Goal: Entertainment & Leisure: Consume media (video, audio)

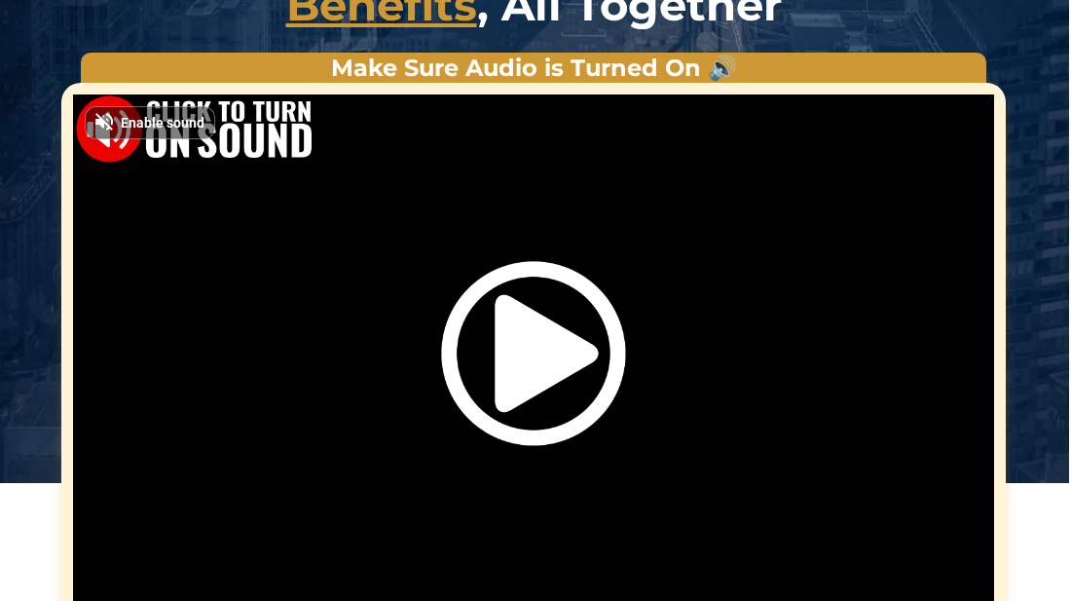
scroll to position [339, 2]
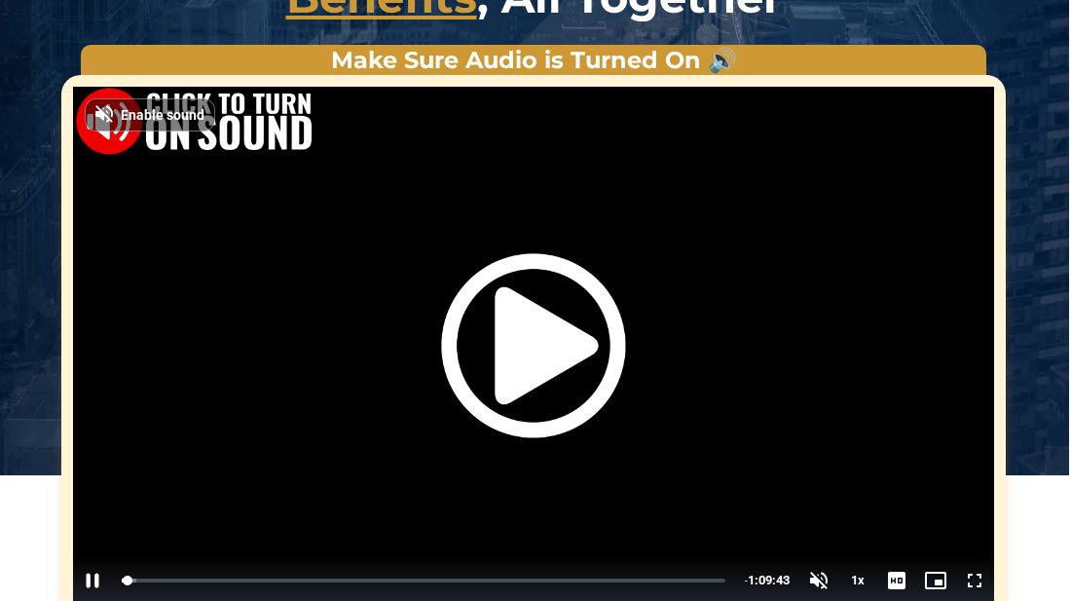
click at [533, 353] on img "Video Player" at bounding box center [533, 346] width 184 height 184
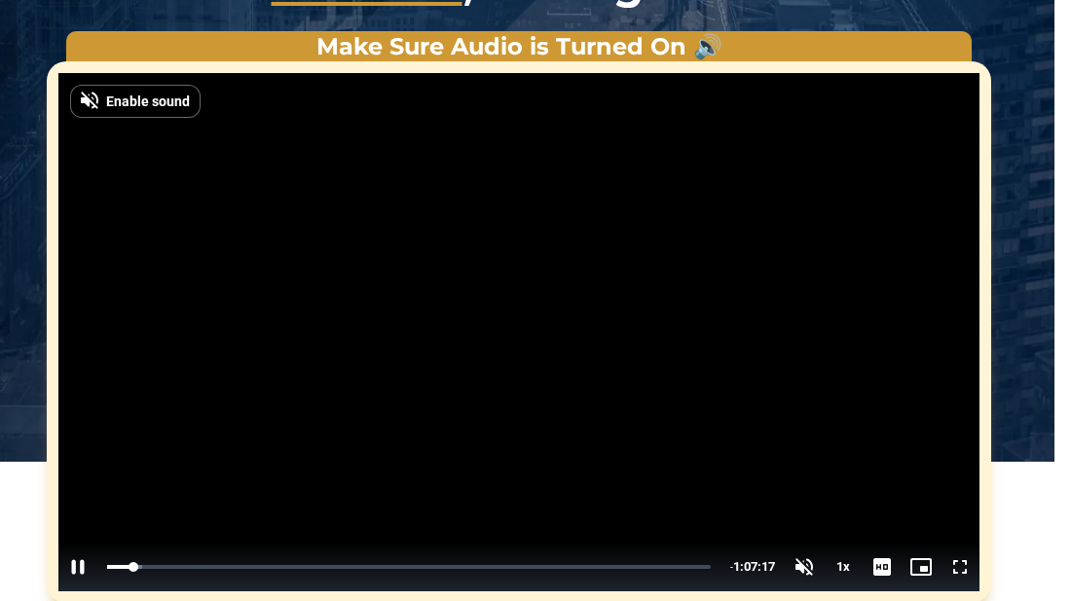
scroll to position [354, 18]
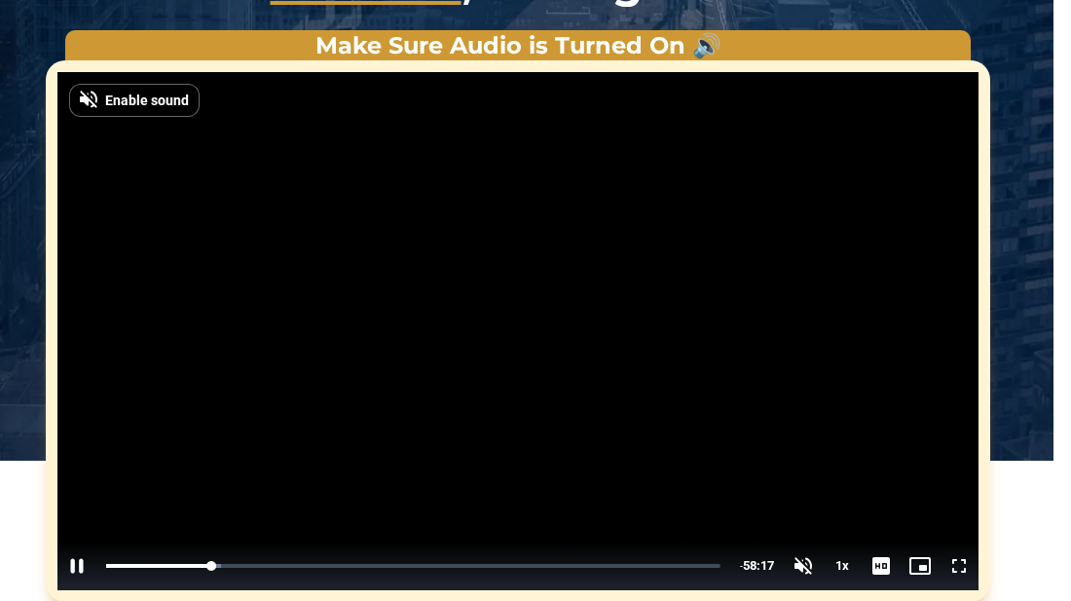
drag, startPoint x: 24, startPoint y: 524, endPoint x: 28, endPoint y: 434, distance: 89.7
drag, startPoint x: 28, startPoint y: 434, endPoint x: 68, endPoint y: 184, distance: 253.5
click at [68, 184] on div "**********" at bounding box center [518, 316] width 1062 height 572
drag, startPoint x: 68, startPoint y: 184, endPoint x: 1101, endPoint y: -100, distance: 1071.7
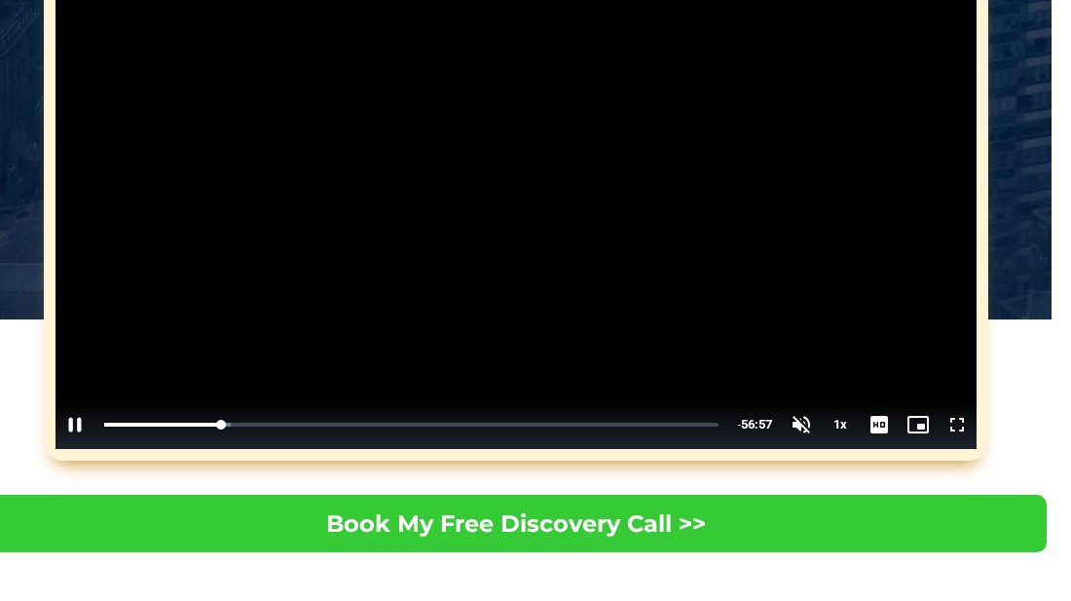
scroll to position [489, 19]
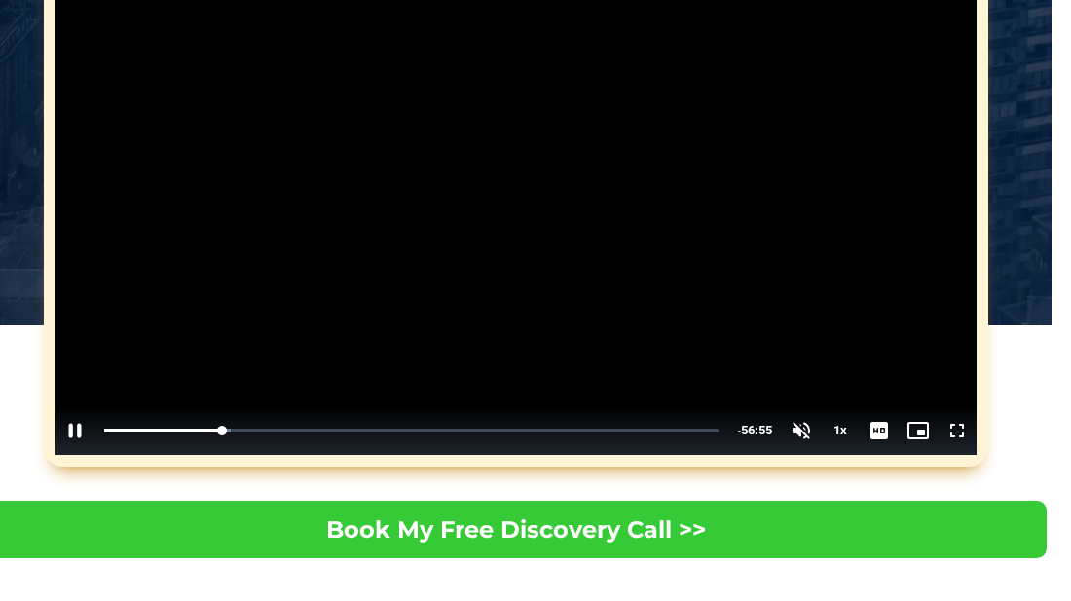
click at [867, 307] on video "Video Player" at bounding box center [516, 196] width 921 height 518
click at [738, 315] on video "Video Player" at bounding box center [516, 196] width 921 height 518
drag, startPoint x: 802, startPoint y: 386, endPoint x: 802, endPoint y: 363, distance: 22.4
click at [802, 364] on div "Volume Level" at bounding box center [801, 377] width 3 height 26
drag, startPoint x: 799, startPoint y: 368, endPoint x: 807, endPoint y: 346, distance: 24.1
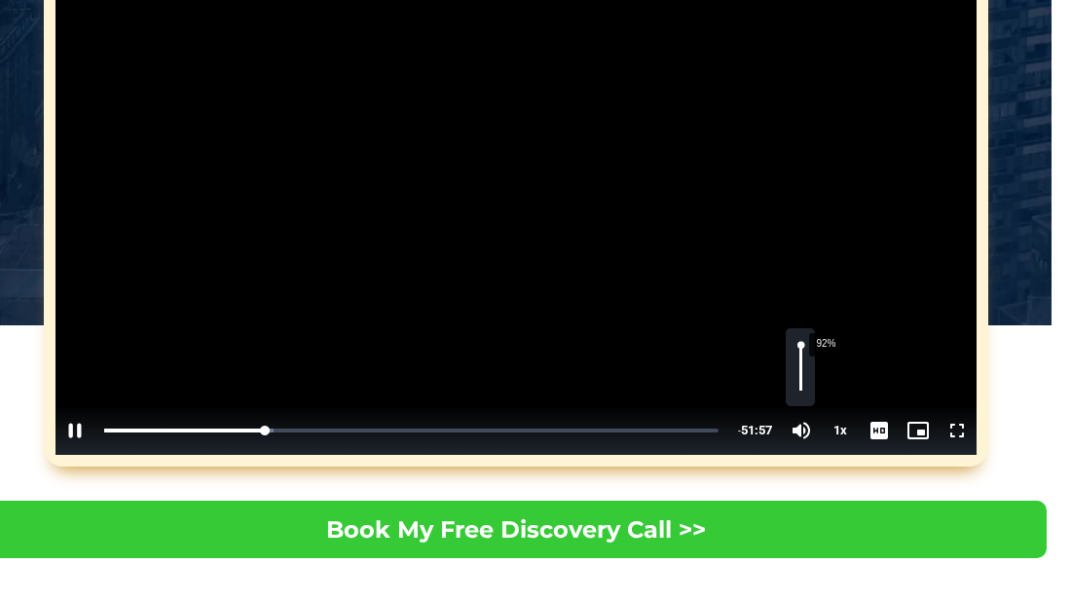
click at [807, 346] on div "92%" at bounding box center [800, 367] width 29 height 78
click at [603, 307] on video "Video Player" at bounding box center [516, 196] width 921 height 518
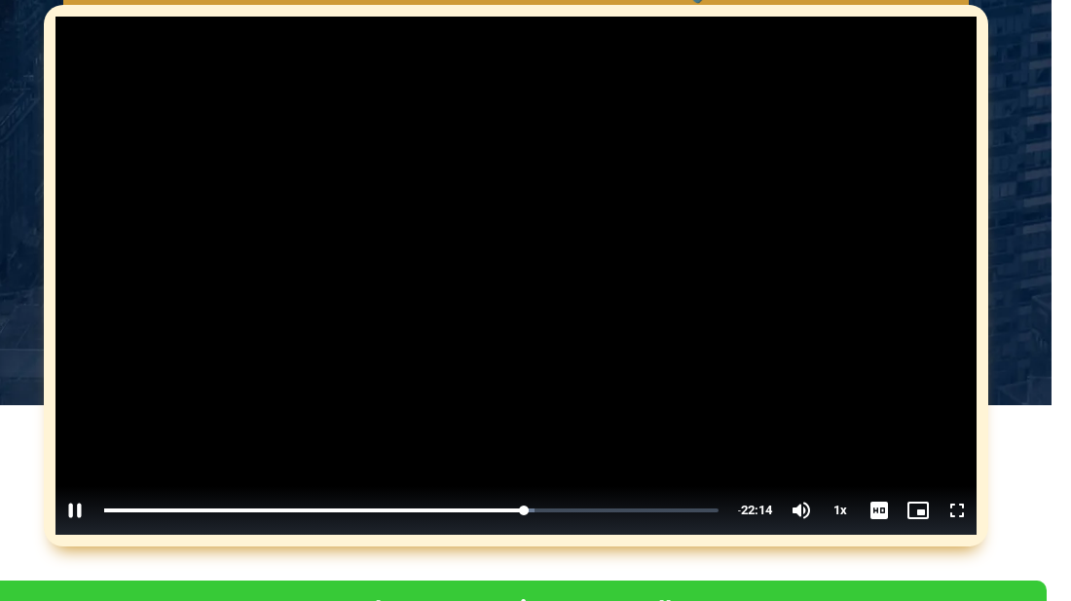
scroll to position [395, 19]
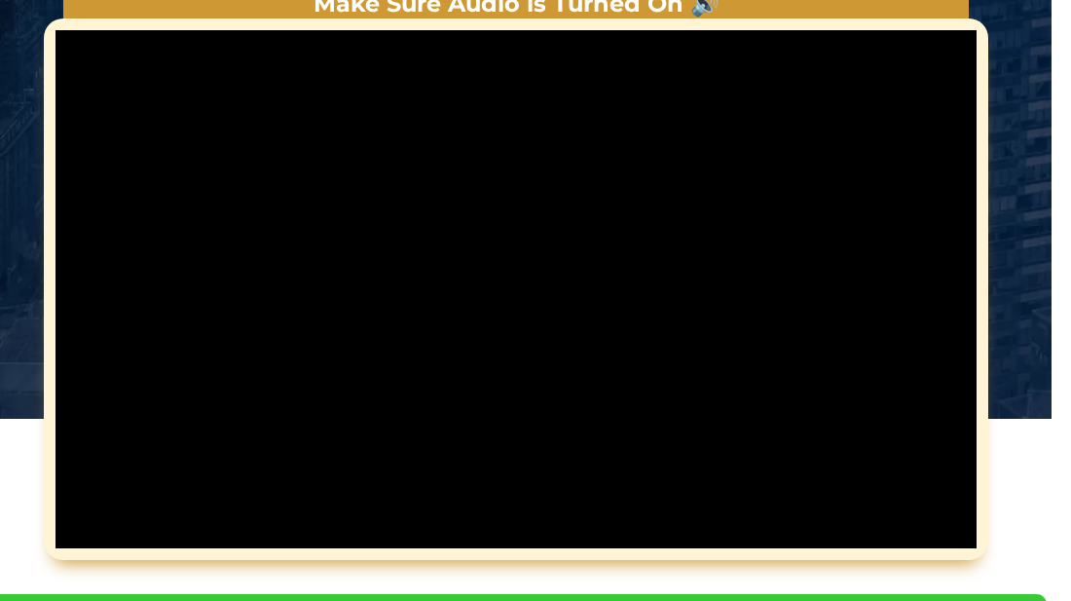
click at [676, 417] on video "Video Player" at bounding box center [516, 289] width 921 height 518
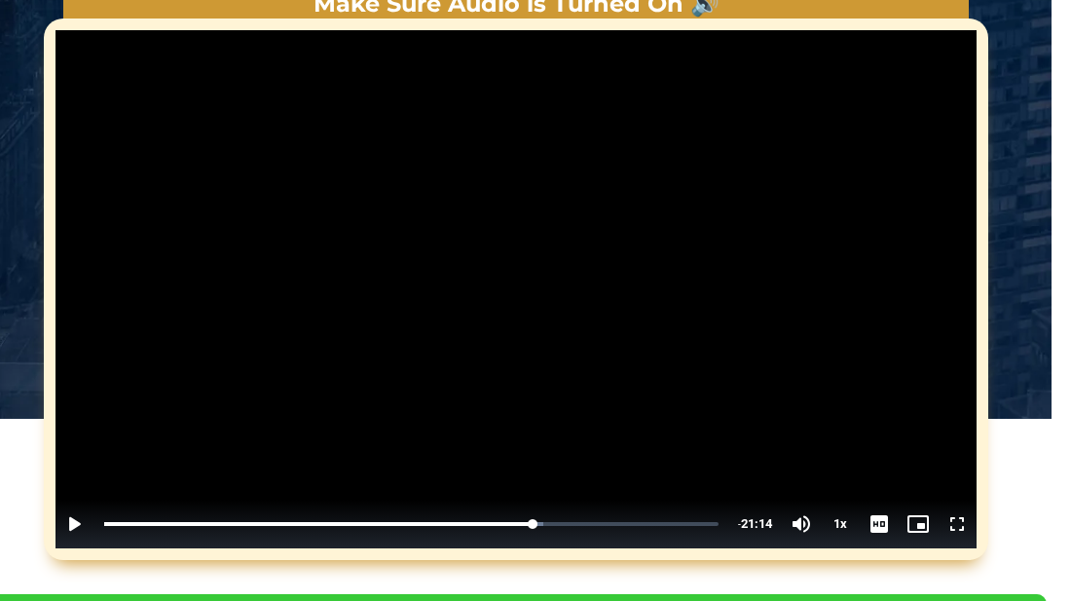
click at [676, 417] on video "Video Player" at bounding box center [516, 289] width 921 height 518
click at [513, 332] on video "Video Player" at bounding box center [516, 289] width 921 height 518
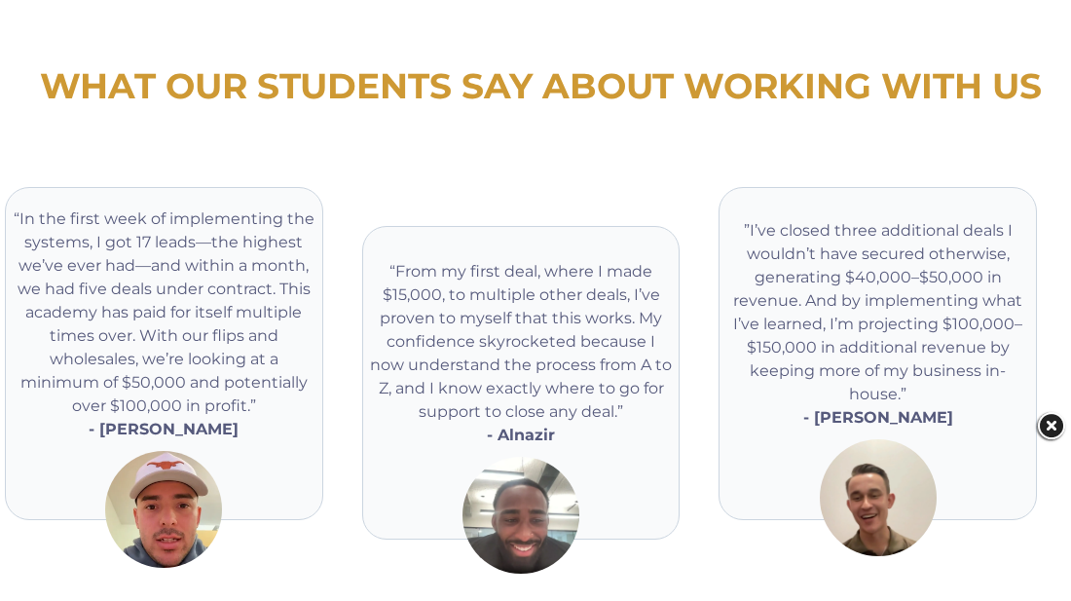
scroll to position [1078, 15]
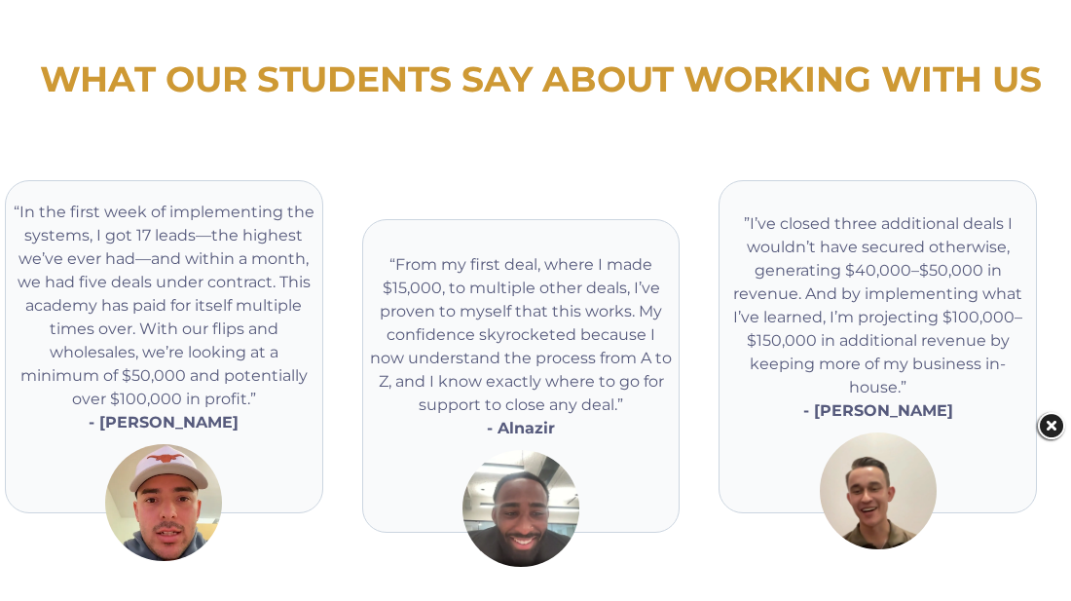
click at [592, 344] on p "“From my first deal, where I made $15,000, to multiple other deals, I’ve proven…" at bounding box center [521, 335] width 307 height 164
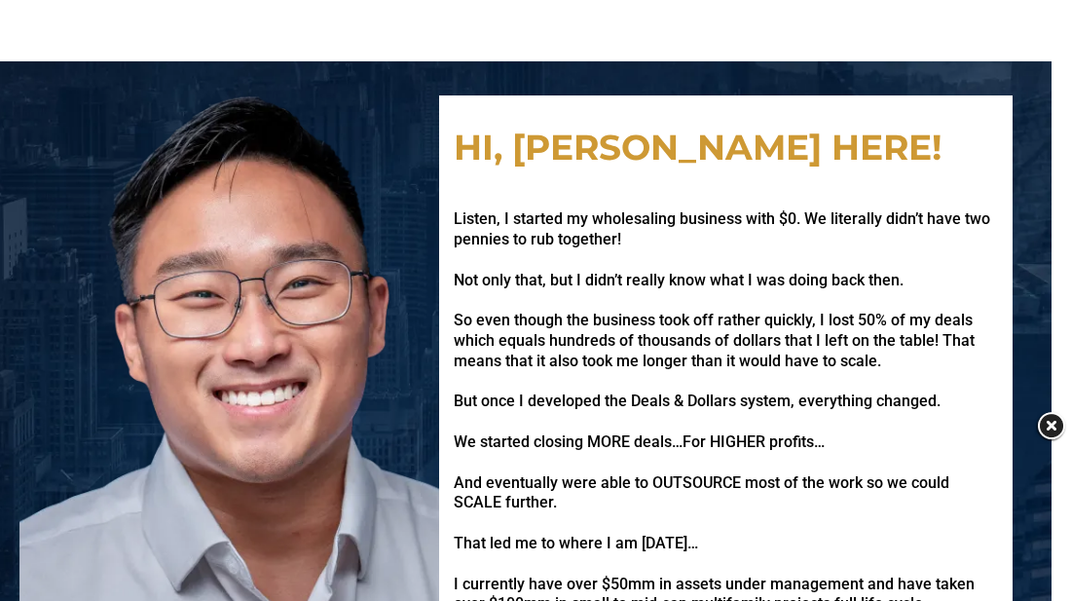
scroll to position [4033, 19]
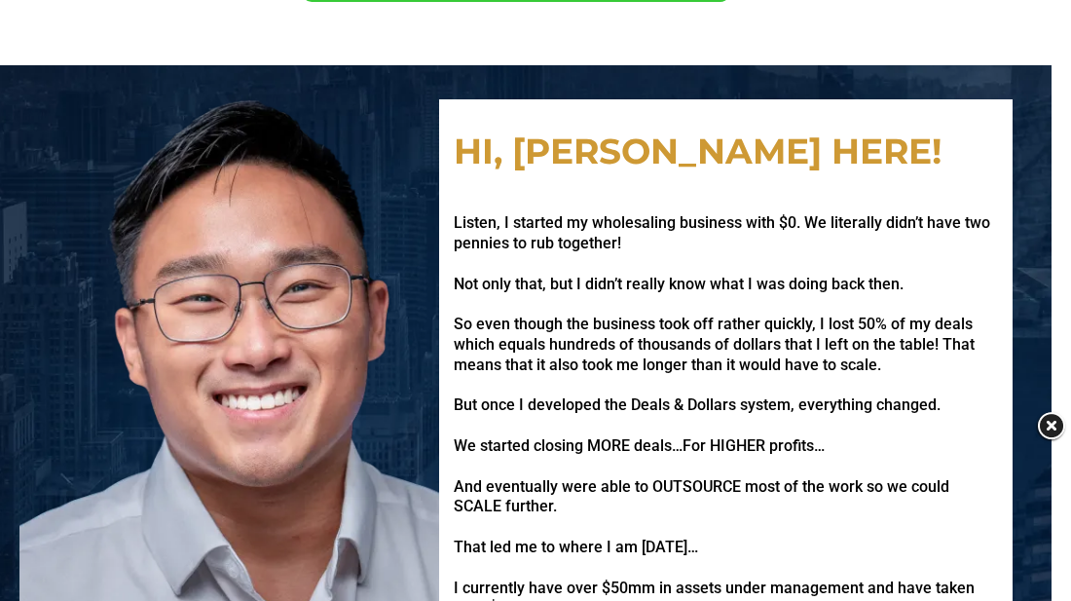
click at [890, 288] on p "Not only that, but I didn’t really know what I was doing back then." at bounding box center [726, 285] width 544 height 20
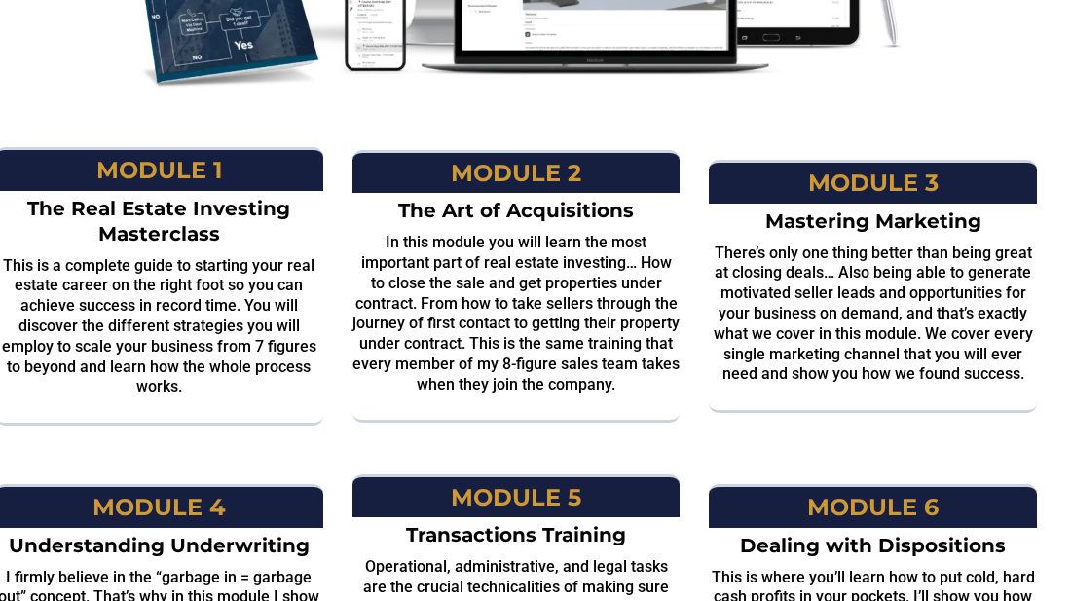
scroll to position [2031, 19]
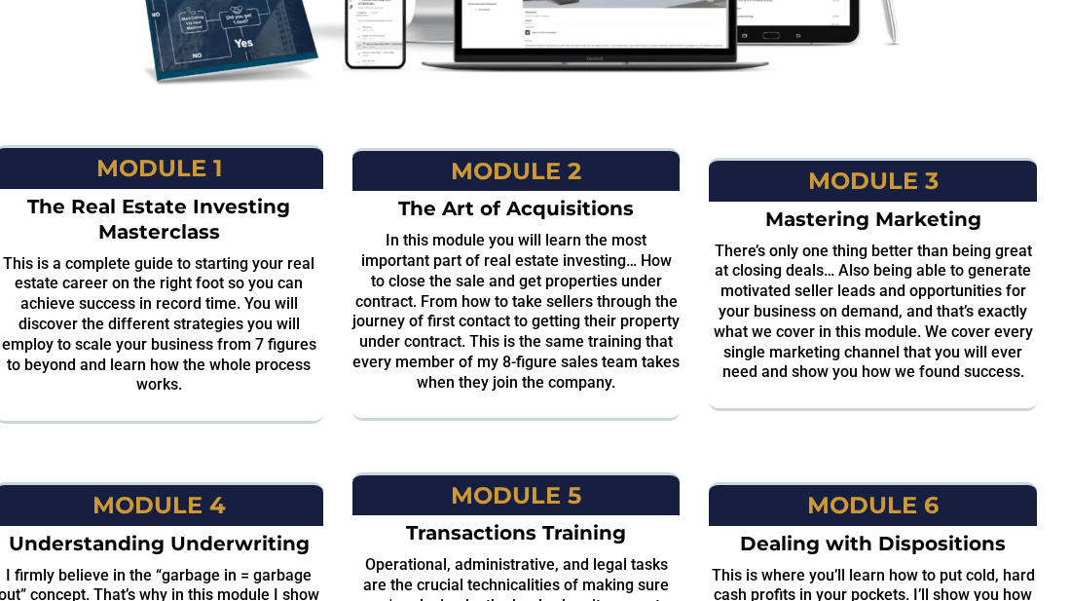
click at [162, 218] on h2 "The Real Estate Investing Masterclass" at bounding box center [159, 219] width 328 height 51
click at [138, 295] on h2 "This is a complete guide to starting your real estate career on the right foot …" at bounding box center [159, 325] width 328 height 142
click at [180, 174] on strong "module 1" at bounding box center [159, 168] width 126 height 28
click at [530, 169] on strong "module 2" at bounding box center [516, 171] width 131 height 28
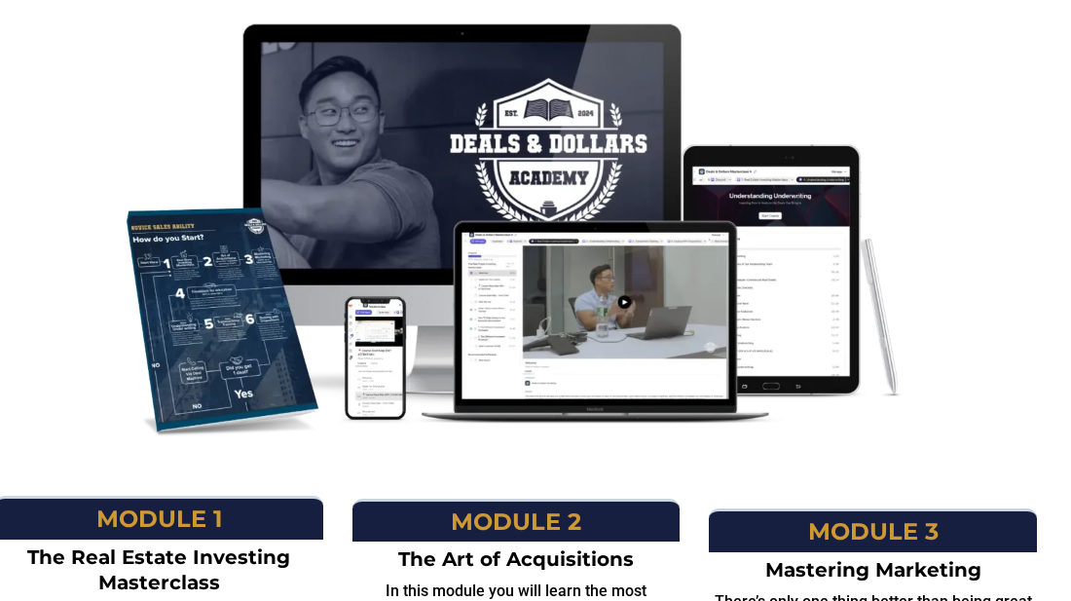
scroll to position [1676, 19]
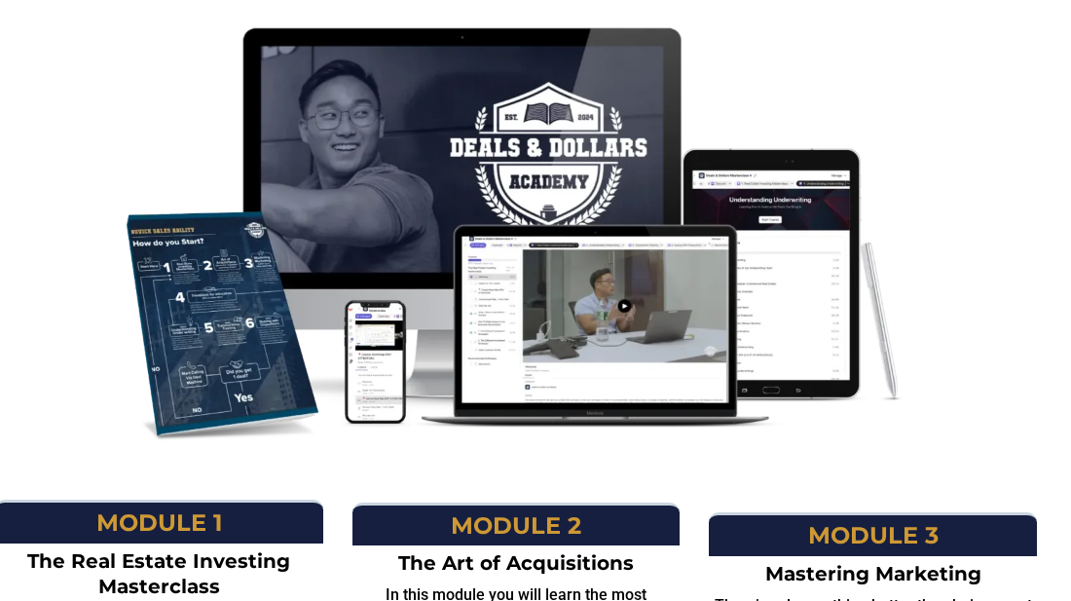
click at [521, 215] on img at bounding box center [516, 234] width 779 height 414
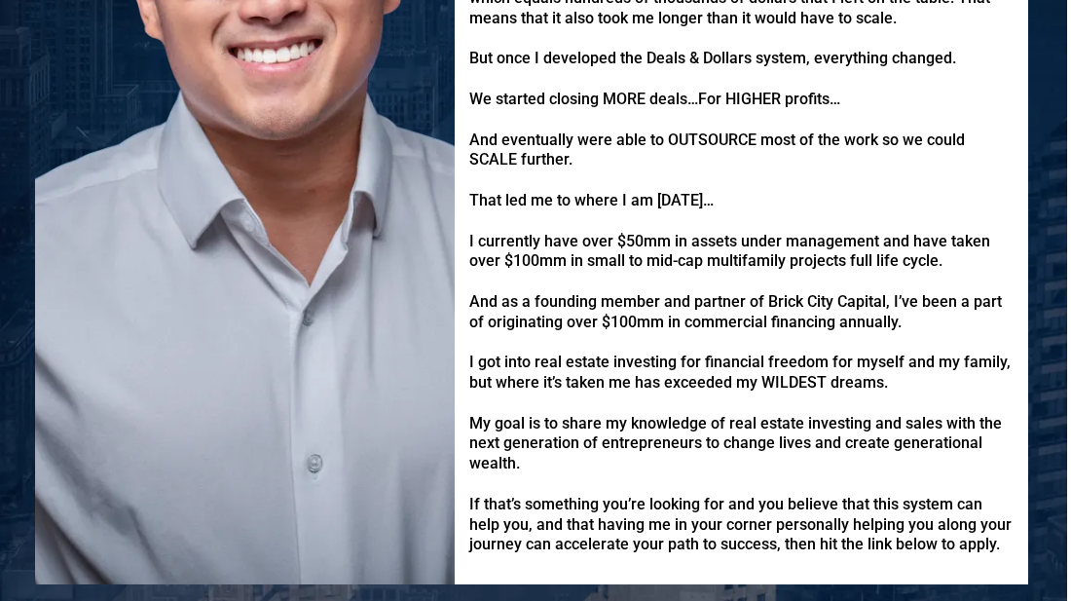
scroll to position [4623, 4]
